Goal: Check status: Check status

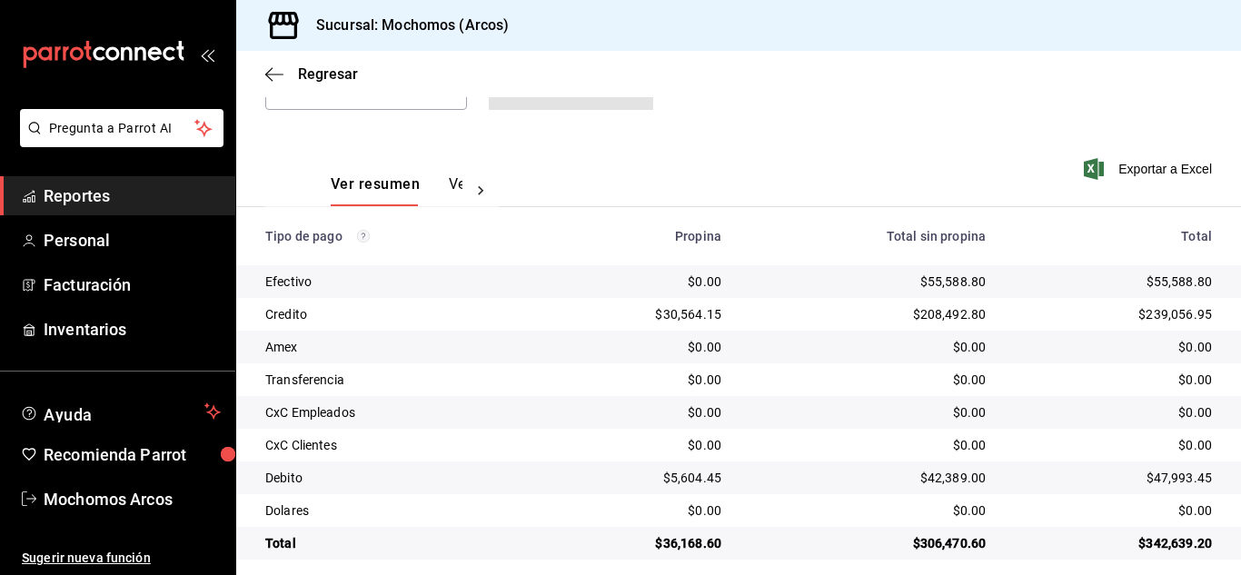
scroll to position [227, 0]
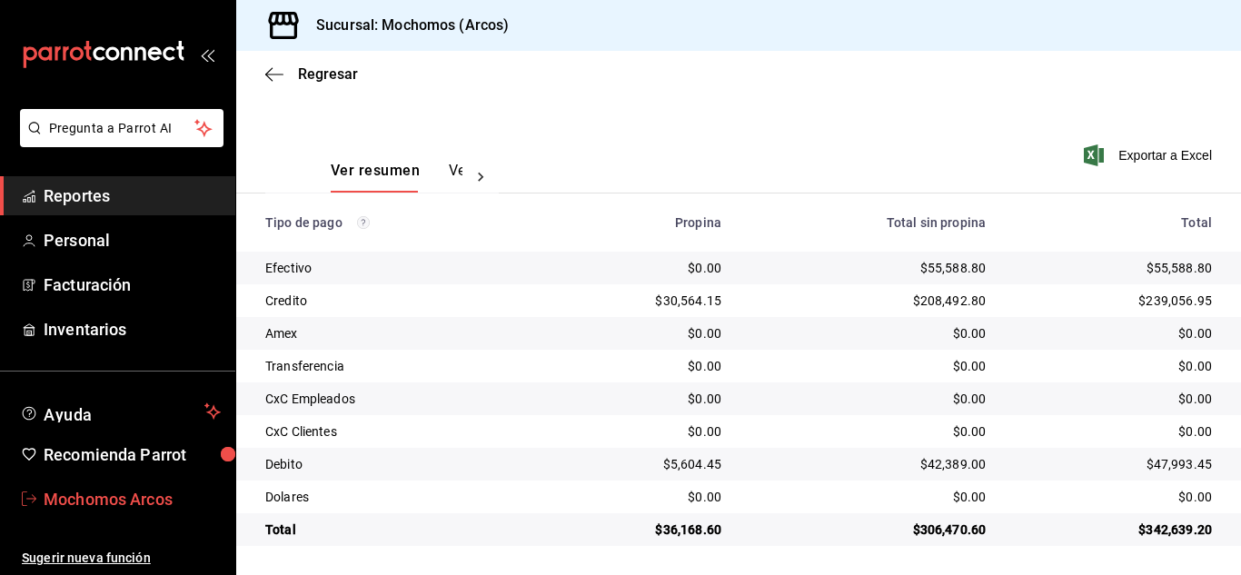
click at [98, 505] on span "Mochomos Arcos" at bounding box center [132, 499] width 177 height 25
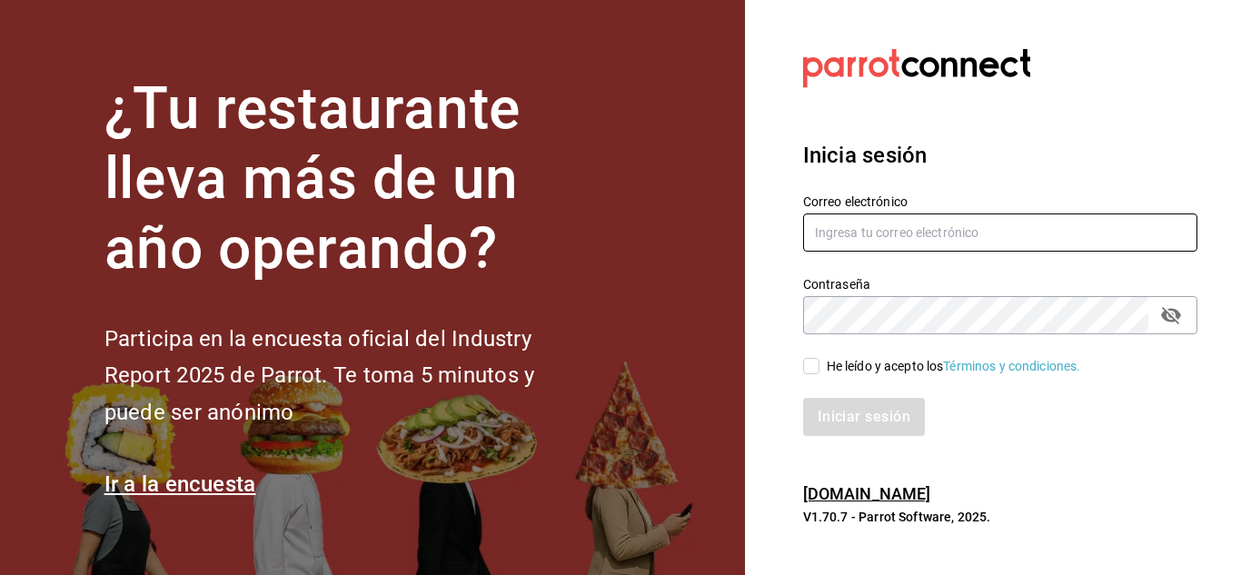
type input "[EMAIL_ADDRESS][DOMAIN_NAME]"
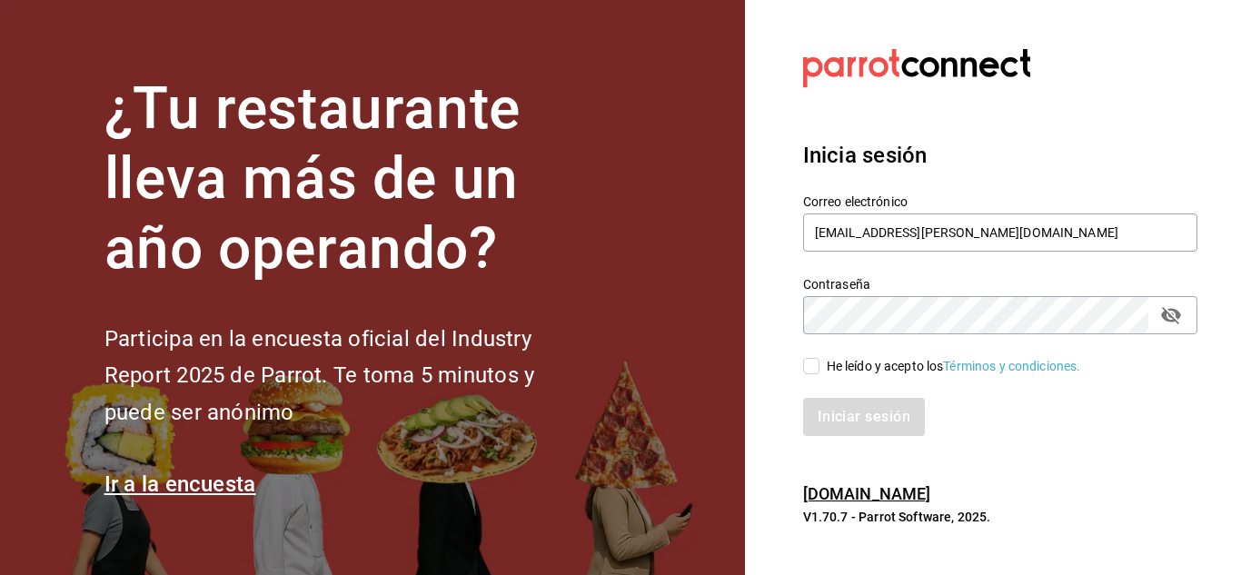
click at [808, 369] on input "He leído y acepto los Términos y condiciones." at bounding box center [811, 366] width 16 height 16
checkbox input "true"
click at [822, 405] on button "Iniciar sesión" at bounding box center [865, 417] width 124 height 38
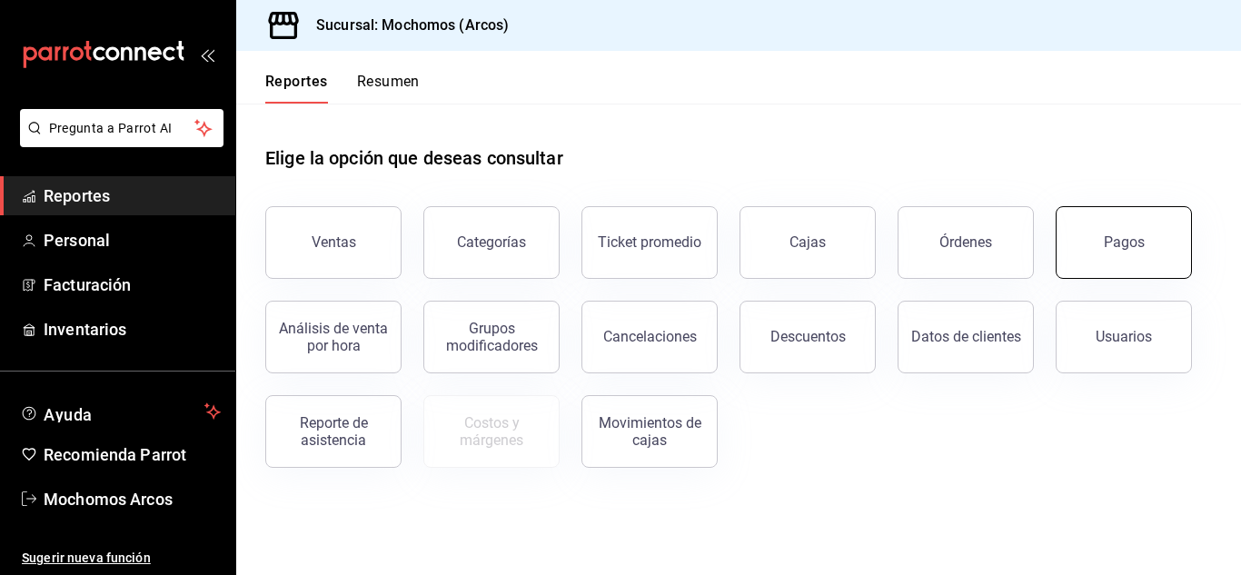
click at [1137, 213] on button "Pagos" at bounding box center [1123, 242] width 136 height 73
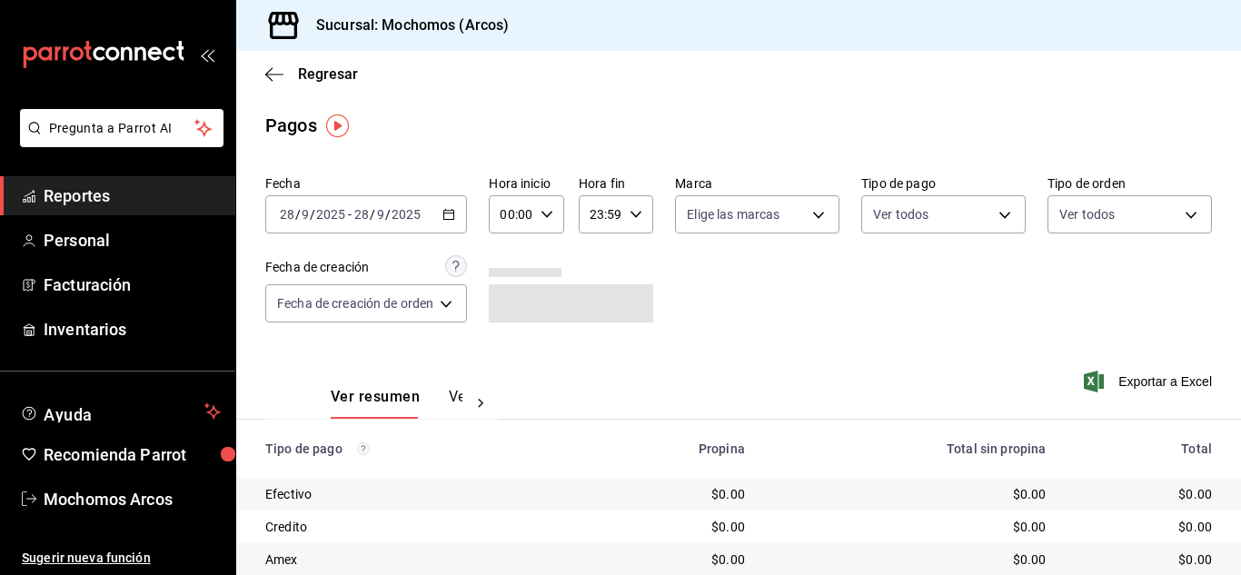
click at [449, 222] on div "[DATE] [DATE] - [DATE] [DATE]" at bounding box center [366, 214] width 202 height 38
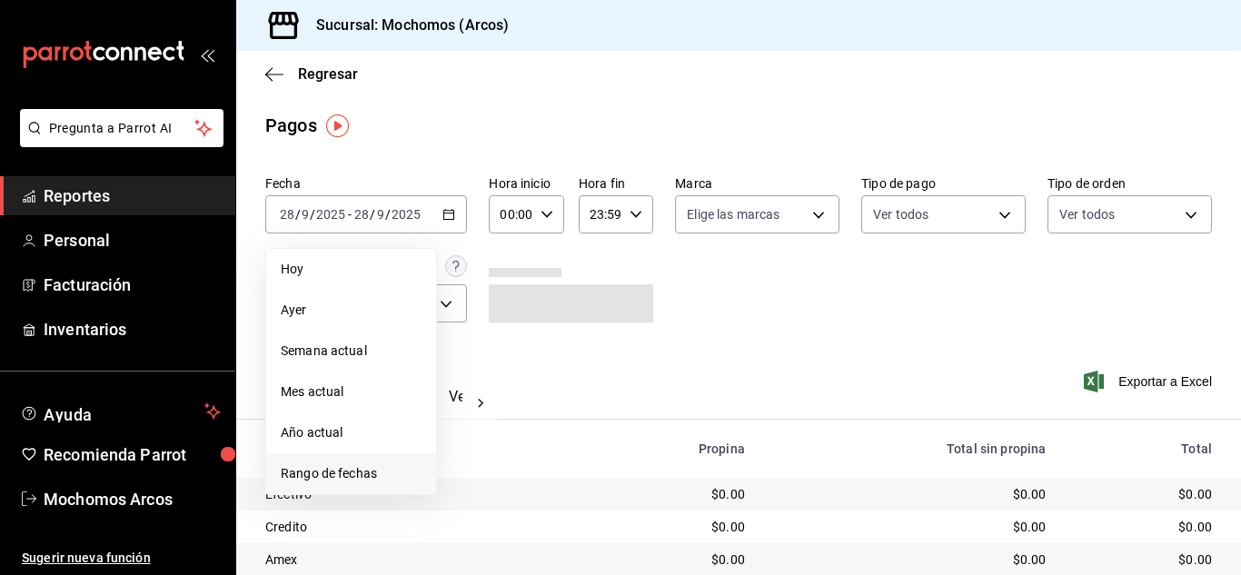
drag, startPoint x: 376, startPoint y: 463, endPoint x: 383, endPoint y: 470, distance: 10.3
click at [383, 470] on li "Rango de fechas" at bounding box center [351, 473] width 170 height 41
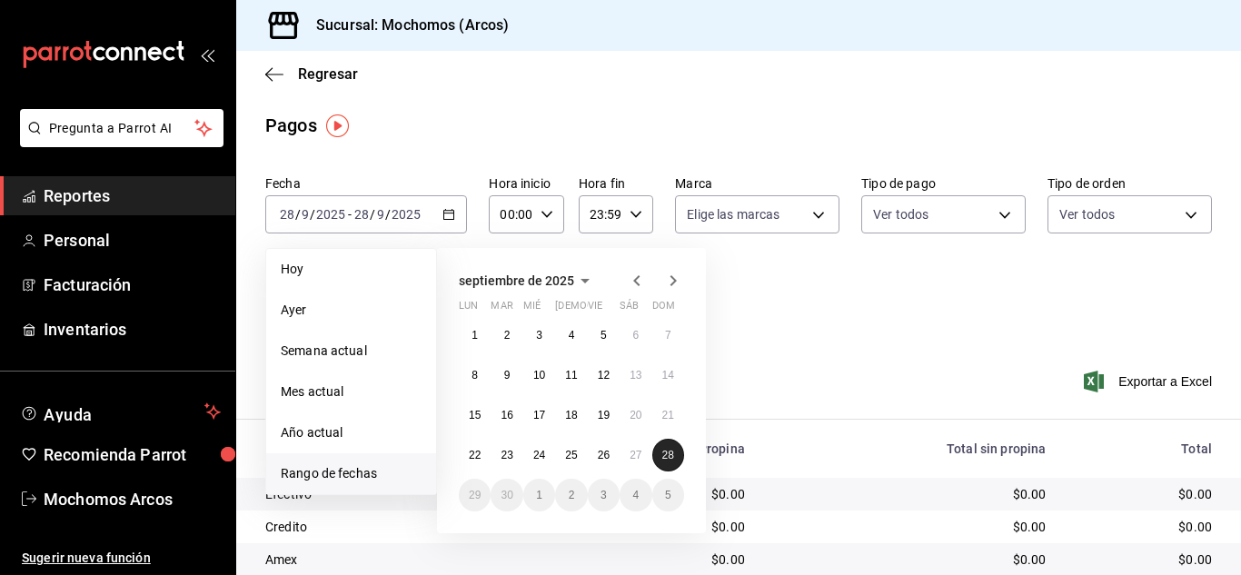
click at [670, 462] on button "28" at bounding box center [668, 455] width 32 height 33
click at [646, 453] on button "27" at bounding box center [635, 455] width 32 height 33
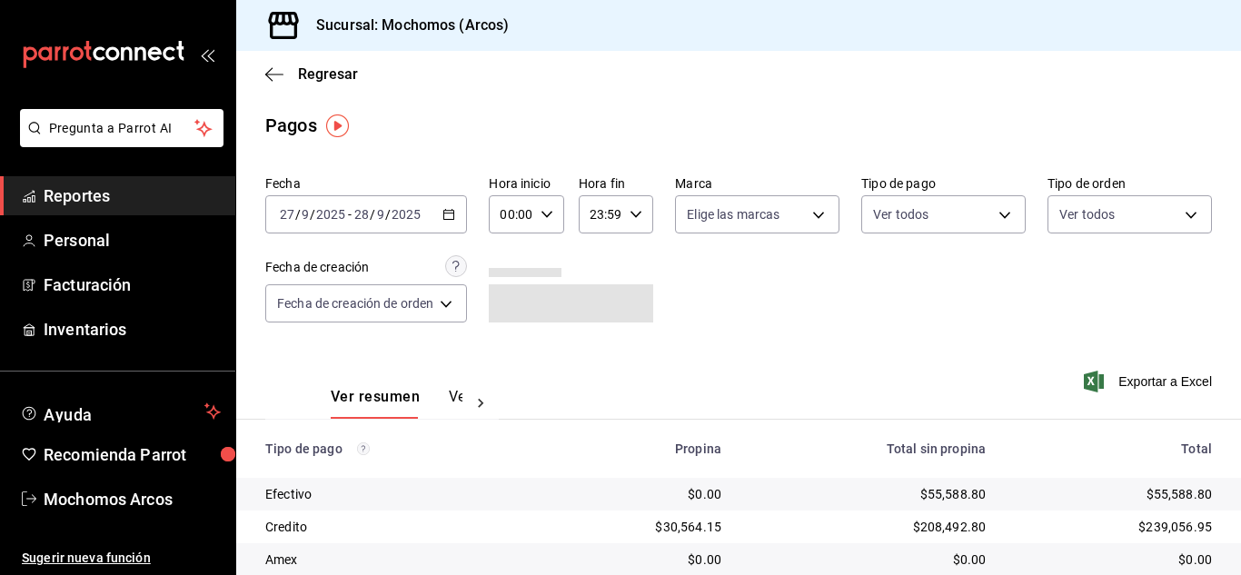
click at [548, 204] on div "00:00 Hora inicio" at bounding box center [526, 214] width 74 height 38
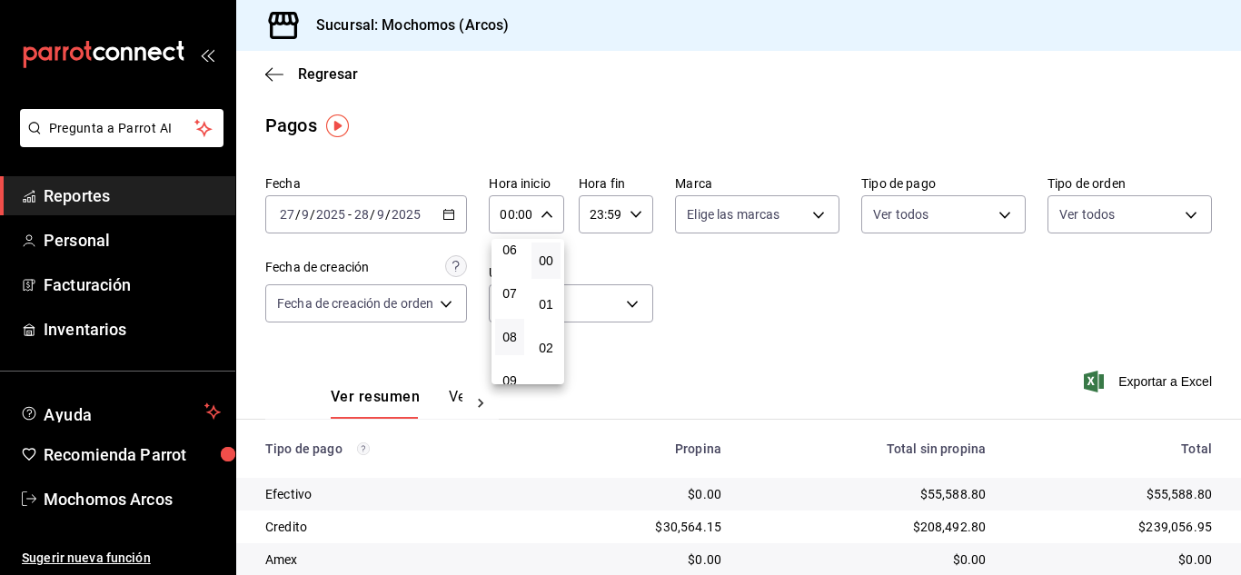
scroll to position [363, 0]
click at [506, 332] on span "10" at bounding box center [509, 333] width 7 height 15
type input "10:00"
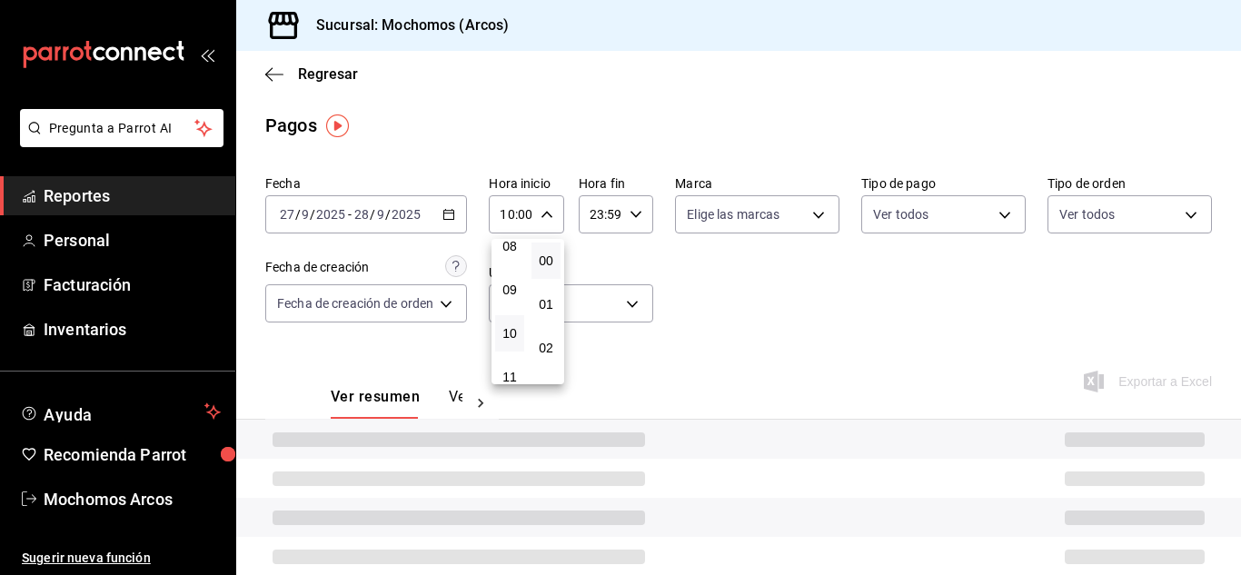
click at [757, 336] on div at bounding box center [620, 287] width 1241 height 575
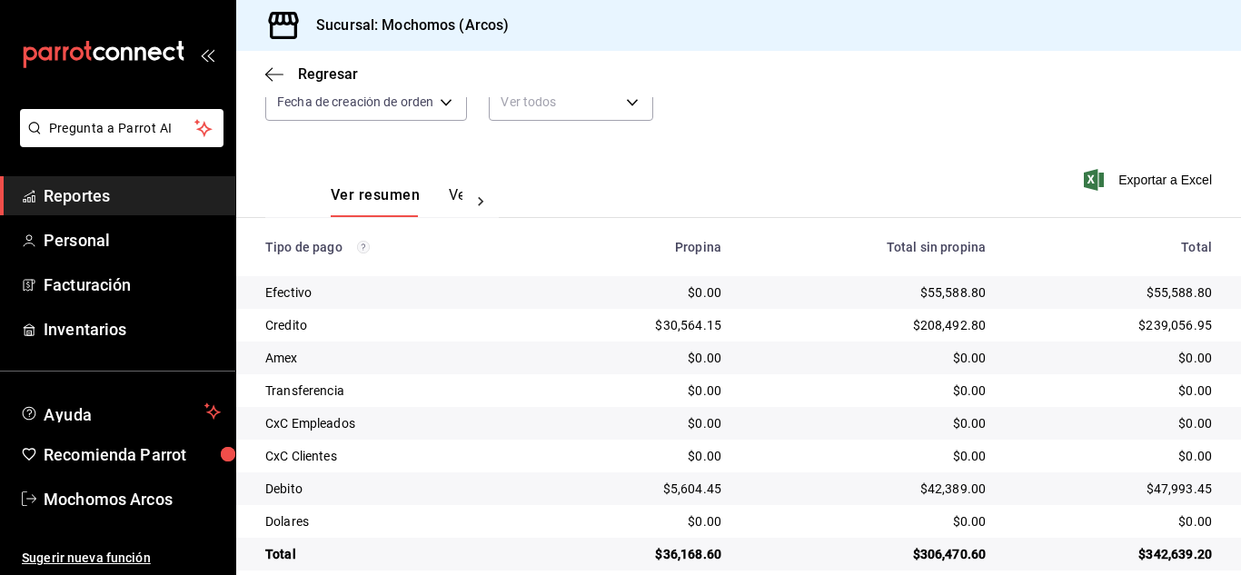
scroll to position [227, 0]
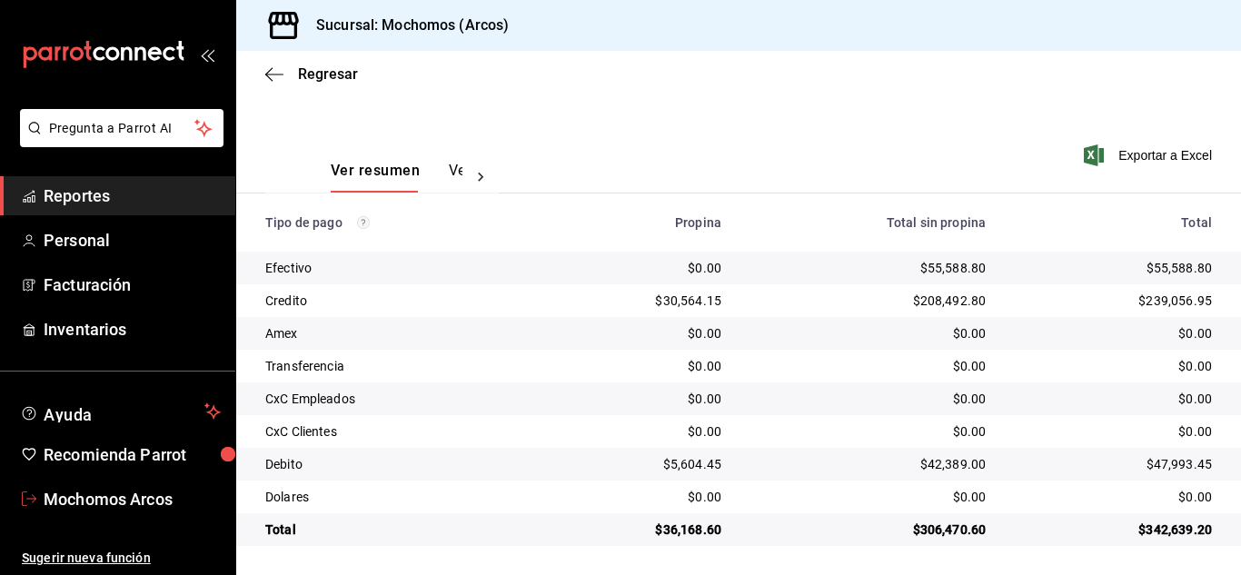
drag, startPoint x: 92, startPoint y: 499, endPoint x: 165, endPoint y: 492, distance: 73.9
click at [92, 499] on span "Mochomos Arcos" at bounding box center [132, 499] width 177 height 25
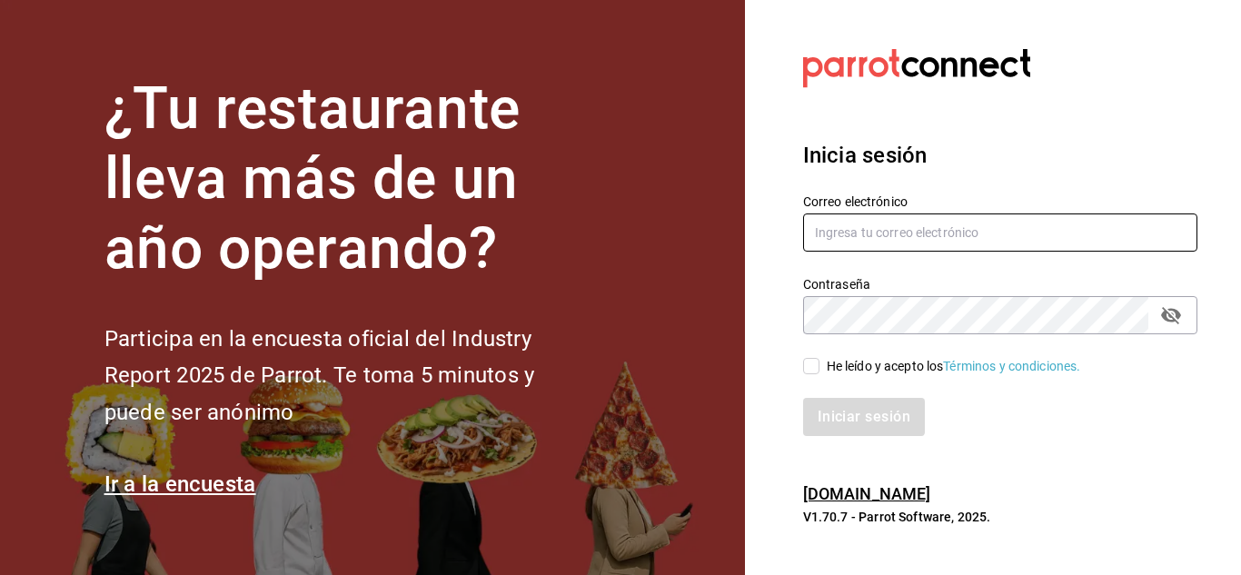
type input "[EMAIL_ADDRESS][DOMAIN_NAME]"
